Goal: Find specific page/section: Find specific page/section

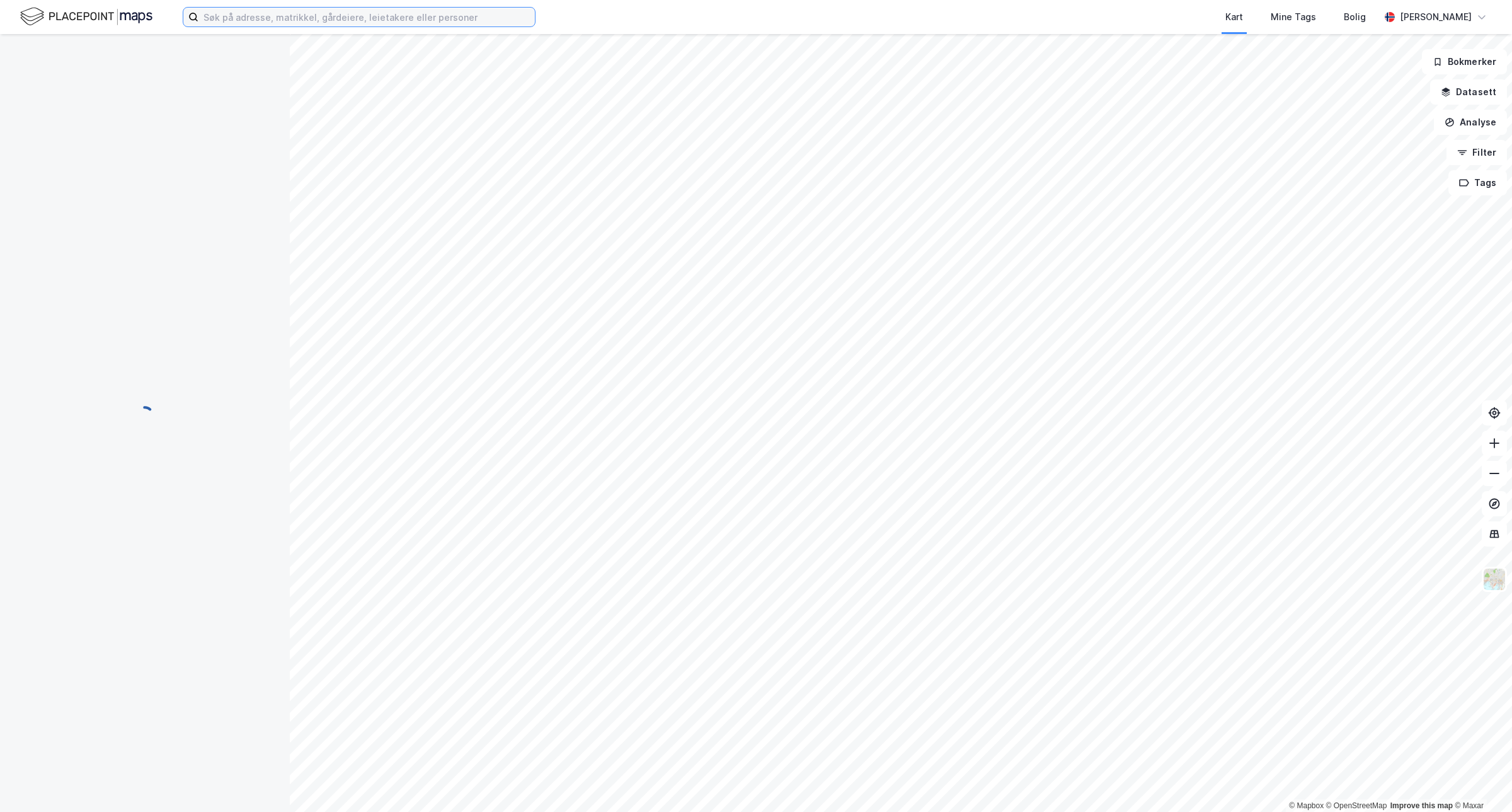
click at [303, 19] on input at bounding box center [367, 17] width 336 height 19
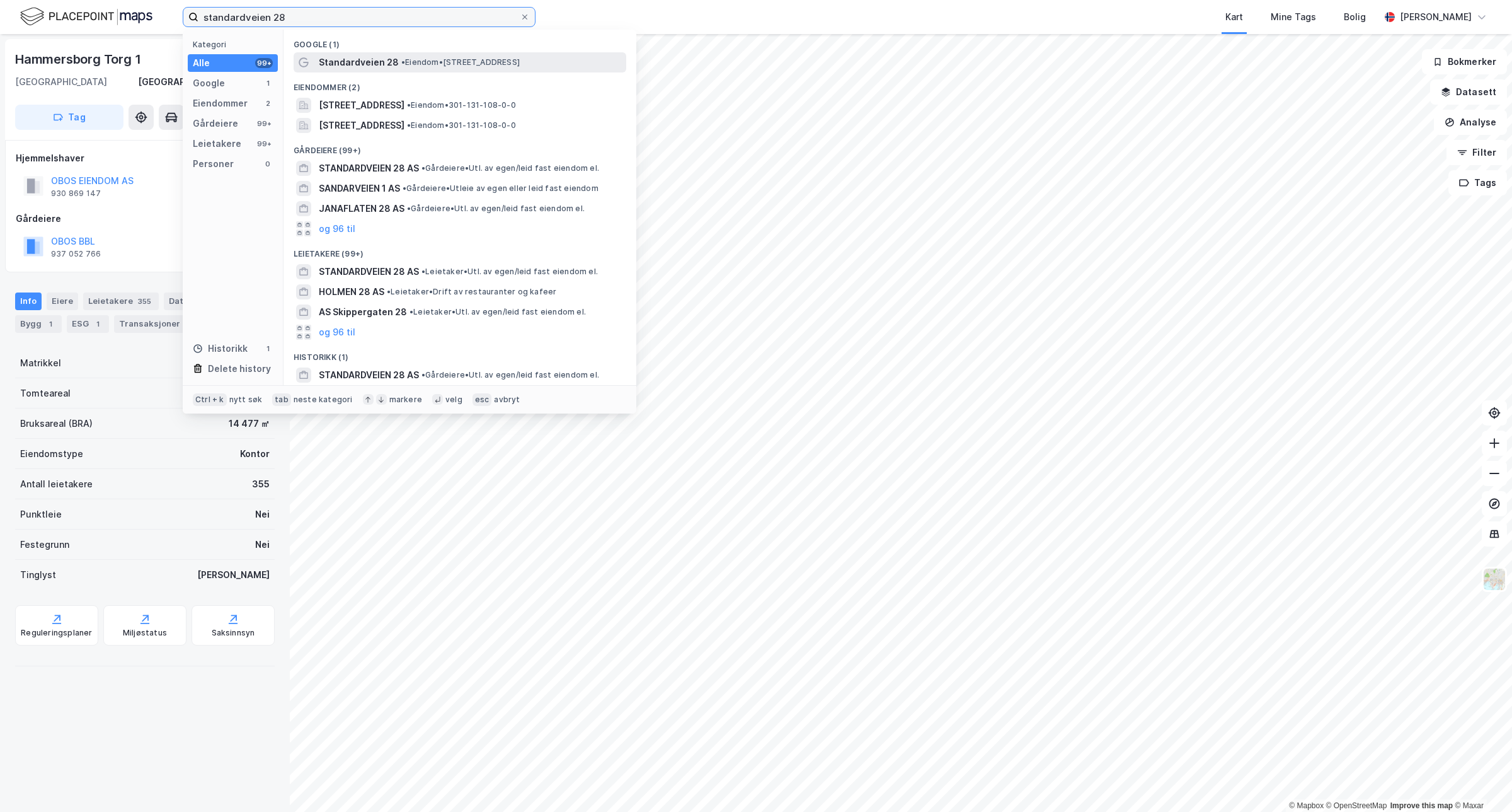
type input "standardveien 28"
click at [407, 53] on div "Standardveien 28 • Eiendom • [STREET_ADDRESS]" at bounding box center [459, 62] width 333 height 20
